Goal: Complete application form: Complete application form

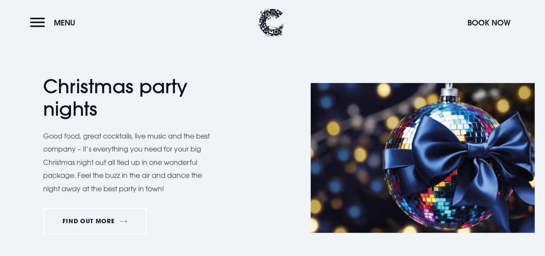
scroll to position [517, 0]
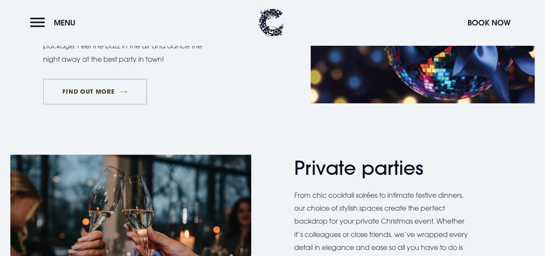
click at [94, 84] on link "FIND OUT MORE" at bounding box center [95, 91] width 104 height 26
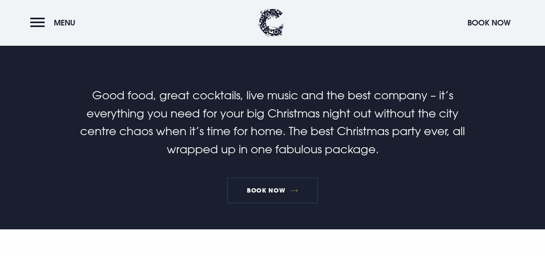
scroll to position [259, 0]
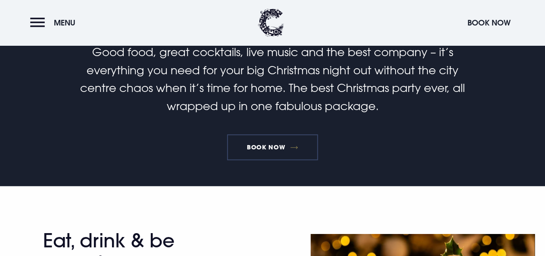
click at [265, 150] on link "Book Now" at bounding box center [272, 147] width 91 height 26
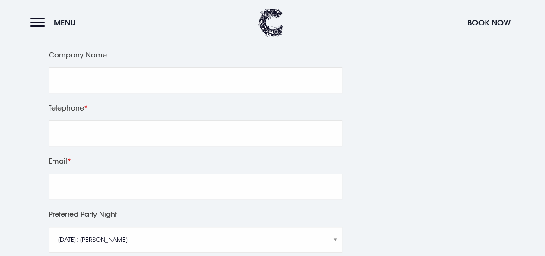
scroll to position [431, 0]
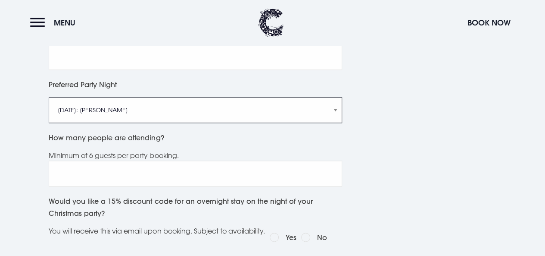
click at [184, 120] on select "Friday 5th December: Just Adam Saturday 6th December: Manouche Boys Friday 12th…" at bounding box center [196, 110] width 294 height 26
select select "Friday 12th December: Manouche Boys"
click at [49, 107] on select "Friday 5th December: Just Adam Saturday 6th December: Manouche Boys Friday 12th…" at bounding box center [196, 110] width 294 height 26
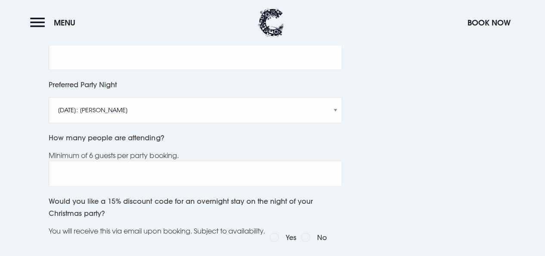
click at [429, 145] on div "GET IN TOUCH 02891852500 christmas@clandeboyelodge.co.uk" at bounding box center [441, 140] width 123 height 562
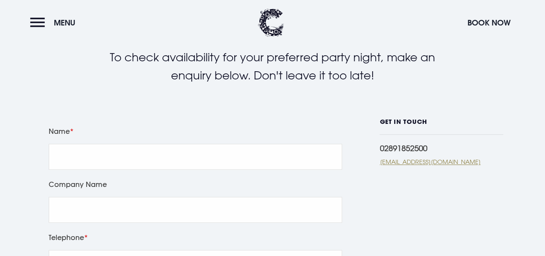
scroll to position [216, 0]
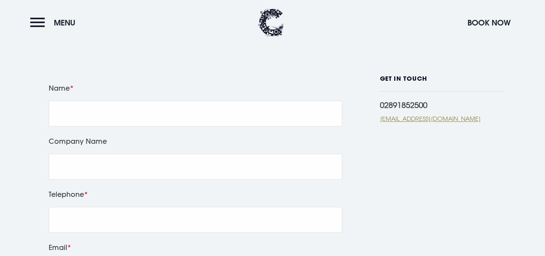
click at [69, 107] on div "Name" at bounding box center [196, 108] width 300 height 53
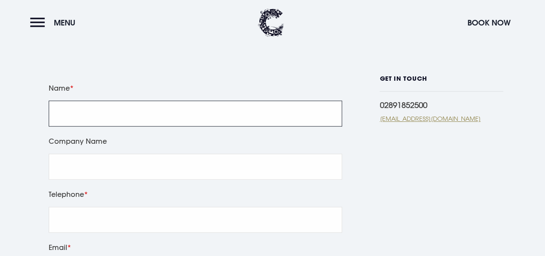
click at [75, 125] on input "Name" at bounding box center [196, 113] width 294 height 26
type input "Ashleigh Livingstone"
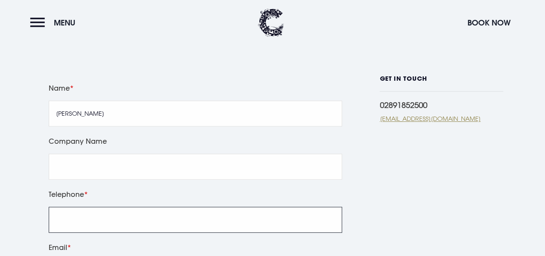
type input "289279095"
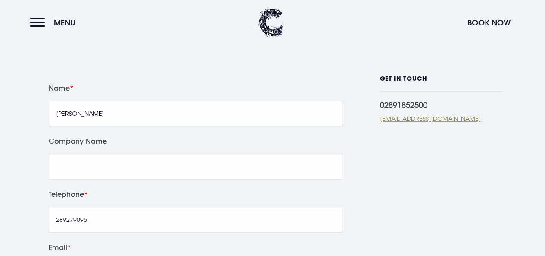
type input "ashleigh@worthingtonsslaw.co.uk"
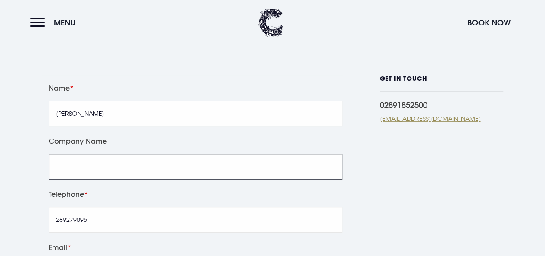
click at [108, 175] on input "Company Name" at bounding box center [196, 166] width 294 height 26
type input "w"
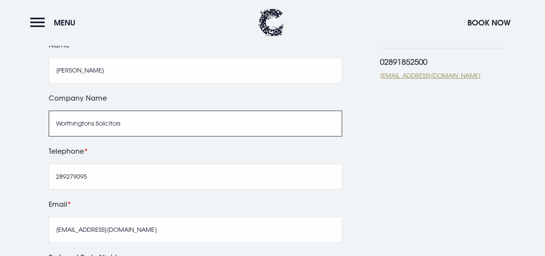
type input "Worthingtons Solicitors"
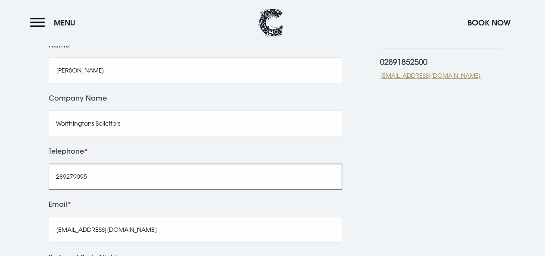
drag, startPoint x: 94, startPoint y: 188, endPoint x: 28, endPoint y: 181, distance: 65.9
drag, startPoint x: 125, startPoint y: 189, endPoint x: 28, endPoint y: 184, distance: 96.2
type input "02890279095"
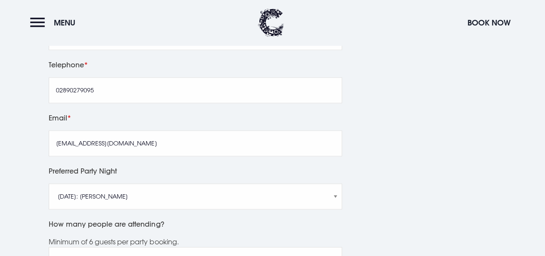
scroll to position [388, 0]
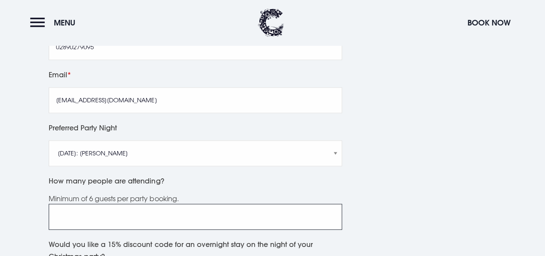
click at [104, 225] on input "How many people are attending?" at bounding box center [196, 216] width 294 height 26
type input "32"
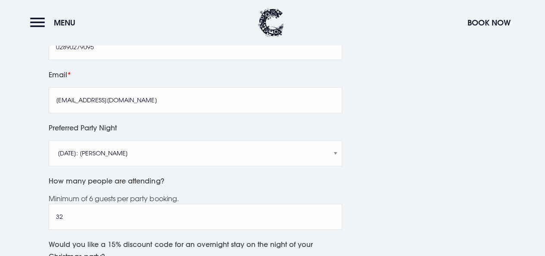
click at [405, 186] on div "GET IN TOUCH 02891852500 christmas@clandeboyelodge.co.uk" at bounding box center [441, 184] width 123 height 562
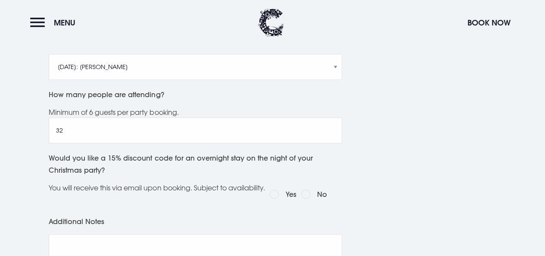
click at [327, 200] on label "No" at bounding box center [322, 194] width 10 height 12
click at [310, 198] on input "No" at bounding box center [305, 193] width 9 height 9
radio input "true"
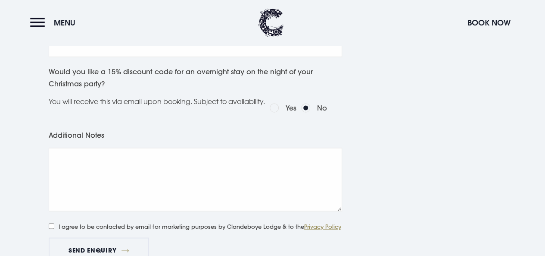
scroll to position [647, 0]
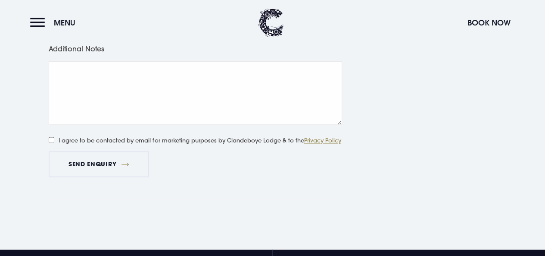
click at [52, 142] on input "I agree to be contacted by email for marketing purposes by Clandeboye Lodge & t…" at bounding box center [52, 140] width 6 height 6
checkbox input "true"
drag, startPoint x: 86, startPoint y: 176, endPoint x: 210, endPoint y: 186, distance: 124.1
click at [86, 175] on button "Send Enquiry" at bounding box center [99, 164] width 100 height 26
